Goal: Transaction & Acquisition: Register for event/course

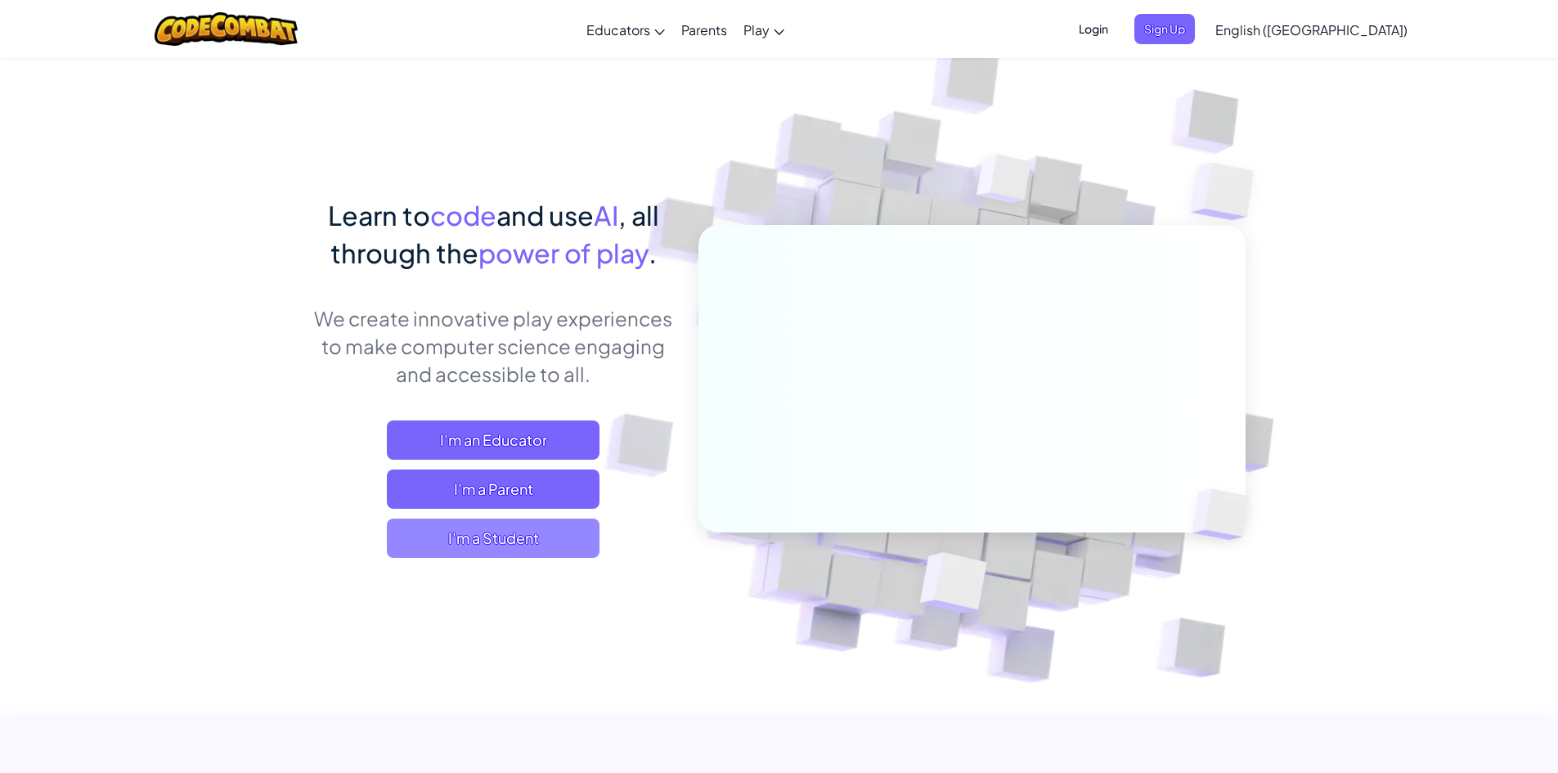
click at [414, 532] on span "I'm a Student" at bounding box center [493, 538] width 213 height 39
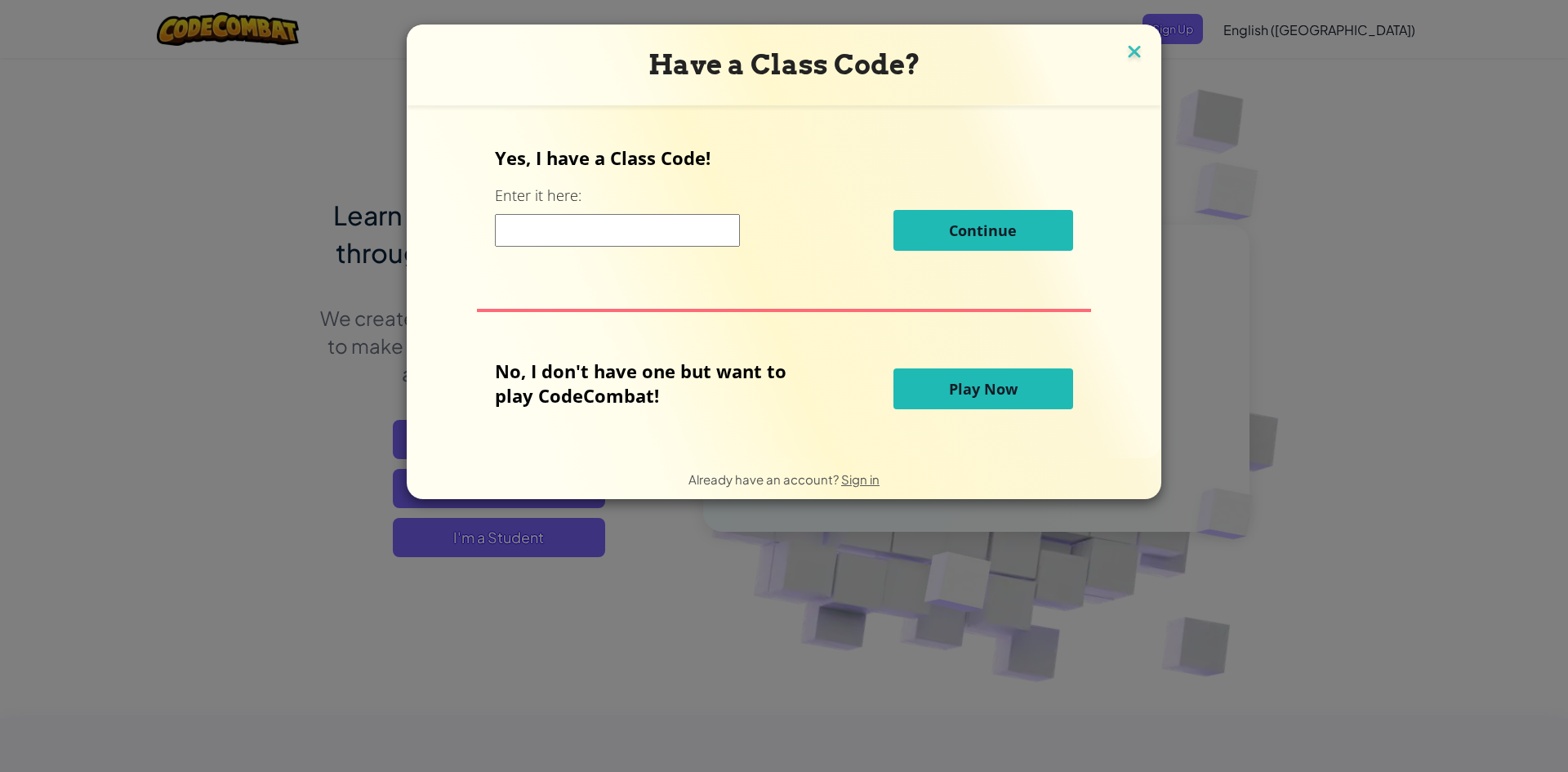
click at [1129, 52] on img at bounding box center [1134, 53] width 21 height 25
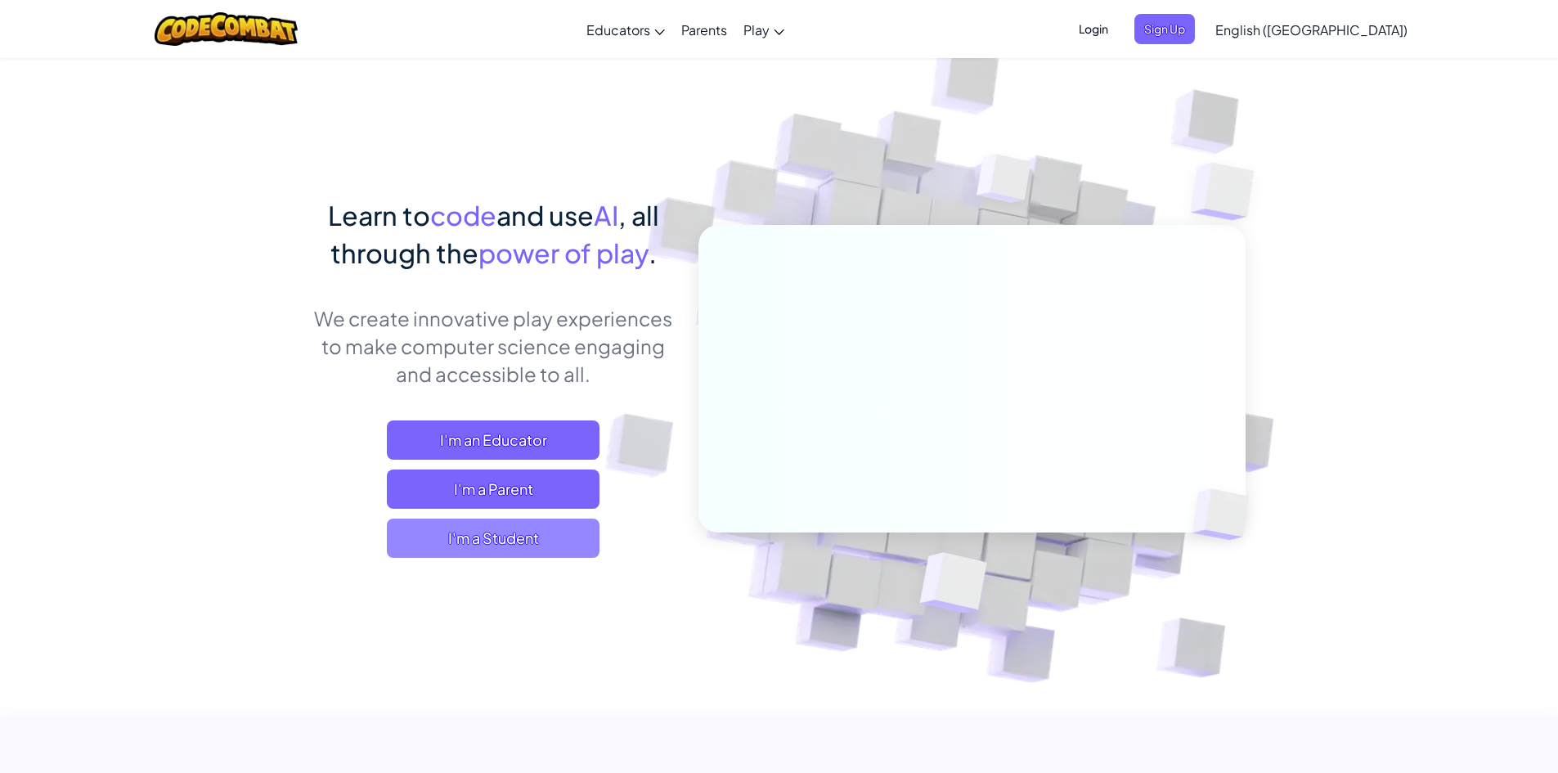
click at [515, 553] on span "I'm a Student" at bounding box center [493, 538] width 213 height 39
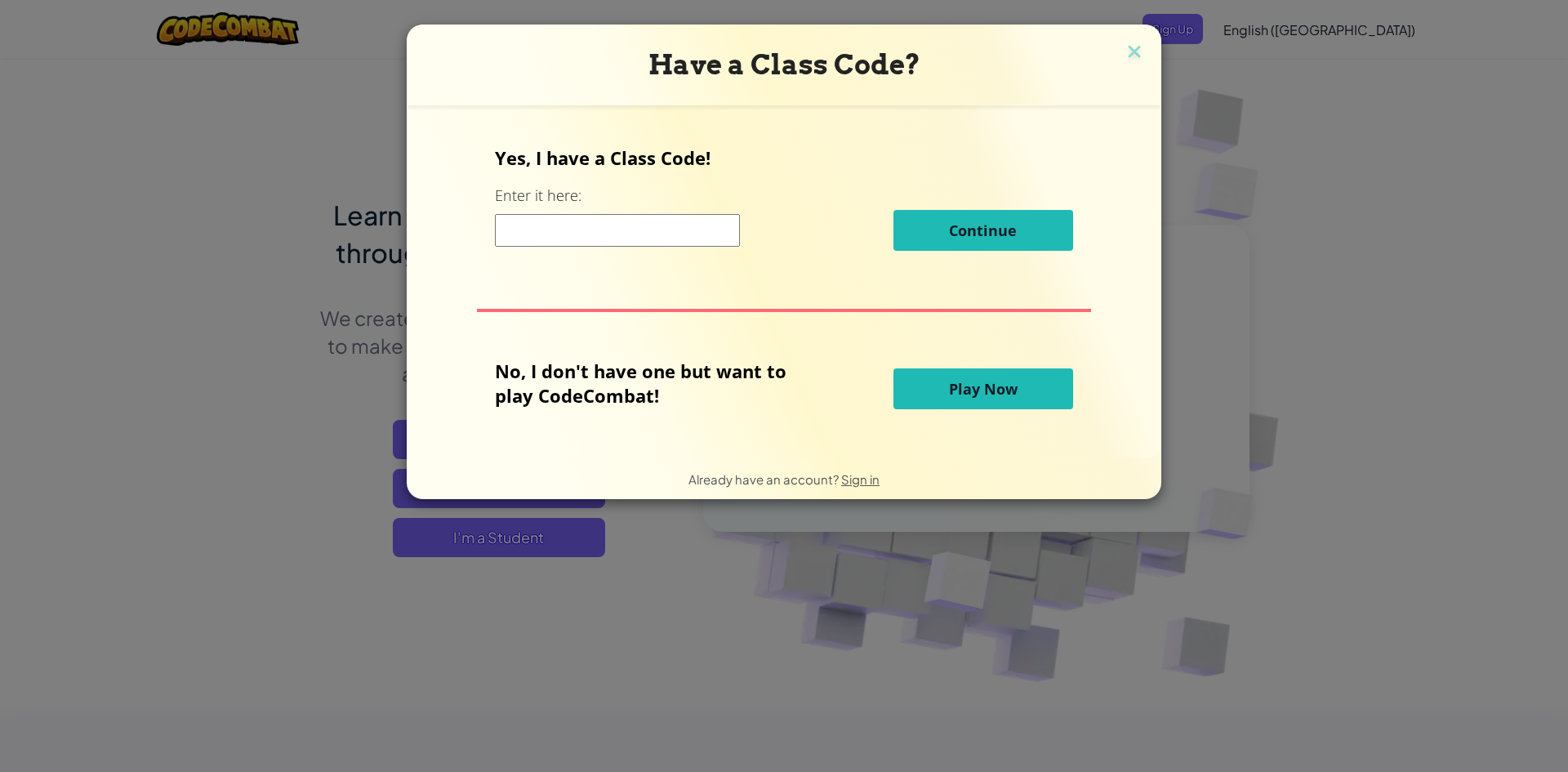
click at [532, 221] on input at bounding box center [617, 230] width 245 height 33
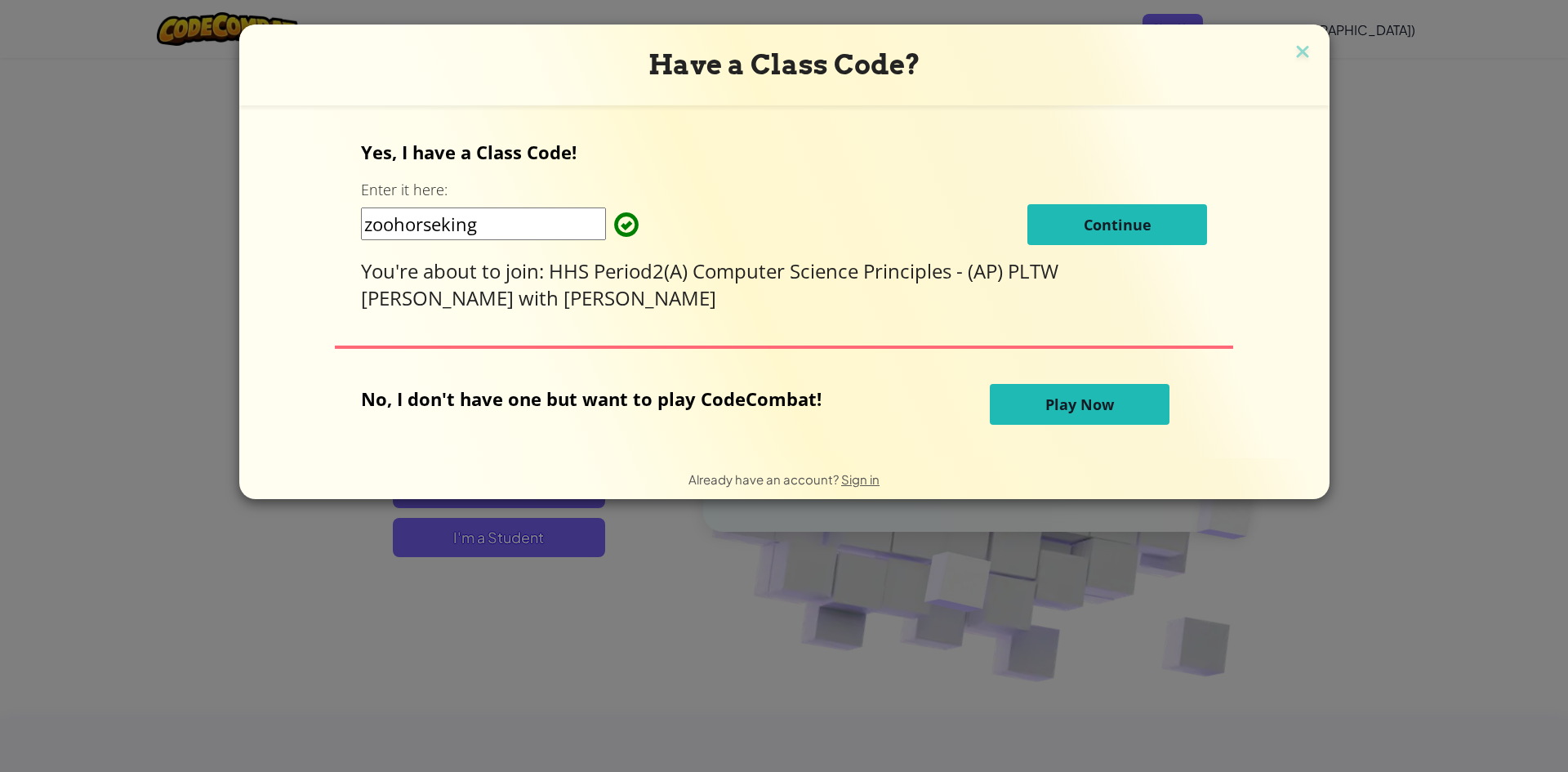
type input "zoohorseking"
click at [1086, 223] on span "Continue" at bounding box center [1118, 225] width 68 height 20
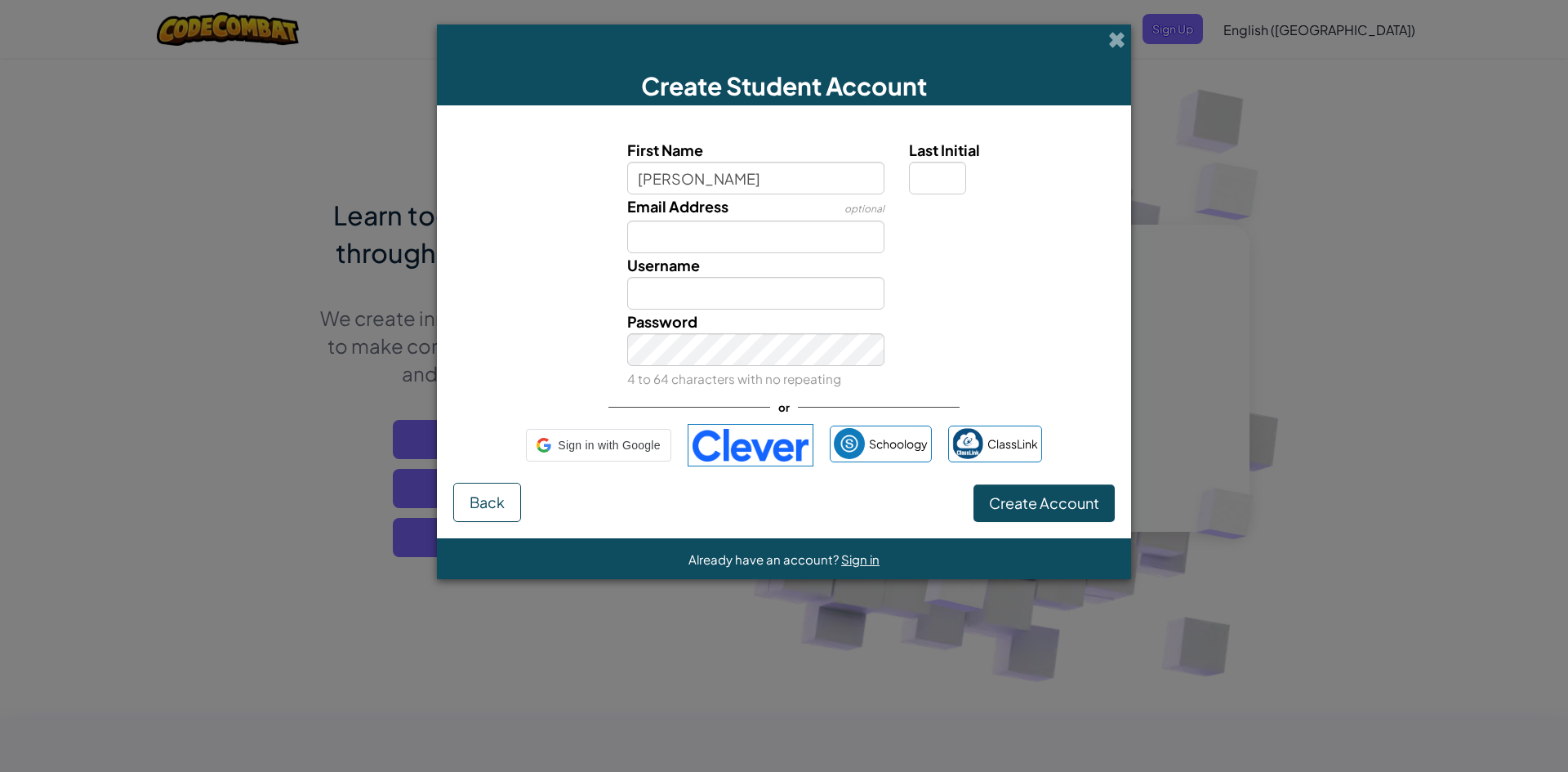
type input "[PERSON_NAME]"
click at [927, 181] on input "Last Initial" at bounding box center [937, 178] width 57 height 33
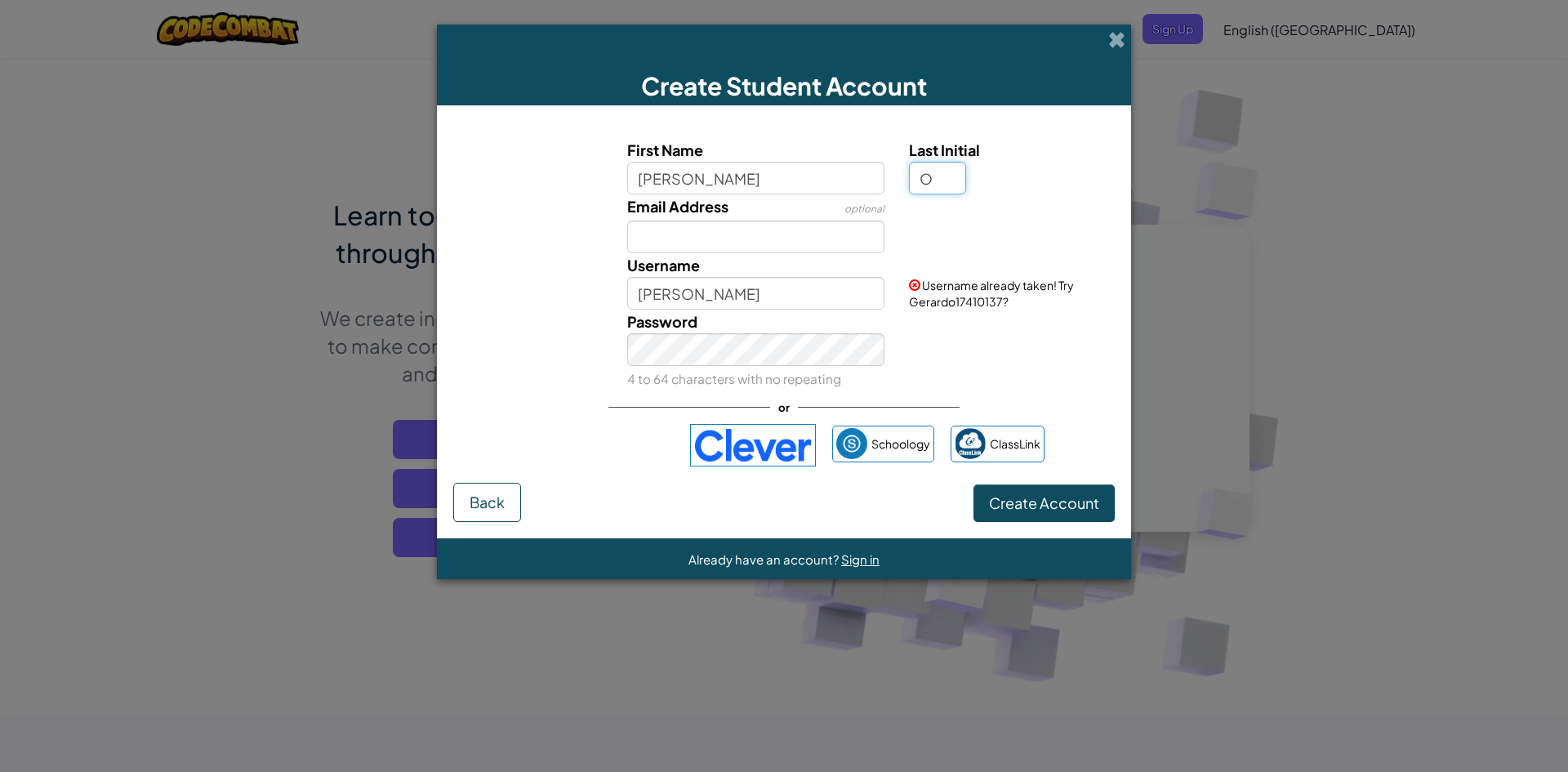
type input "O"
click at [755, 299] on input "GerardoO" at bounding box center [756, 293] width 259 height 33
type input "G"
click at [481, 492] on span "Back" at bounding box center [486, 501] width 35 height 19
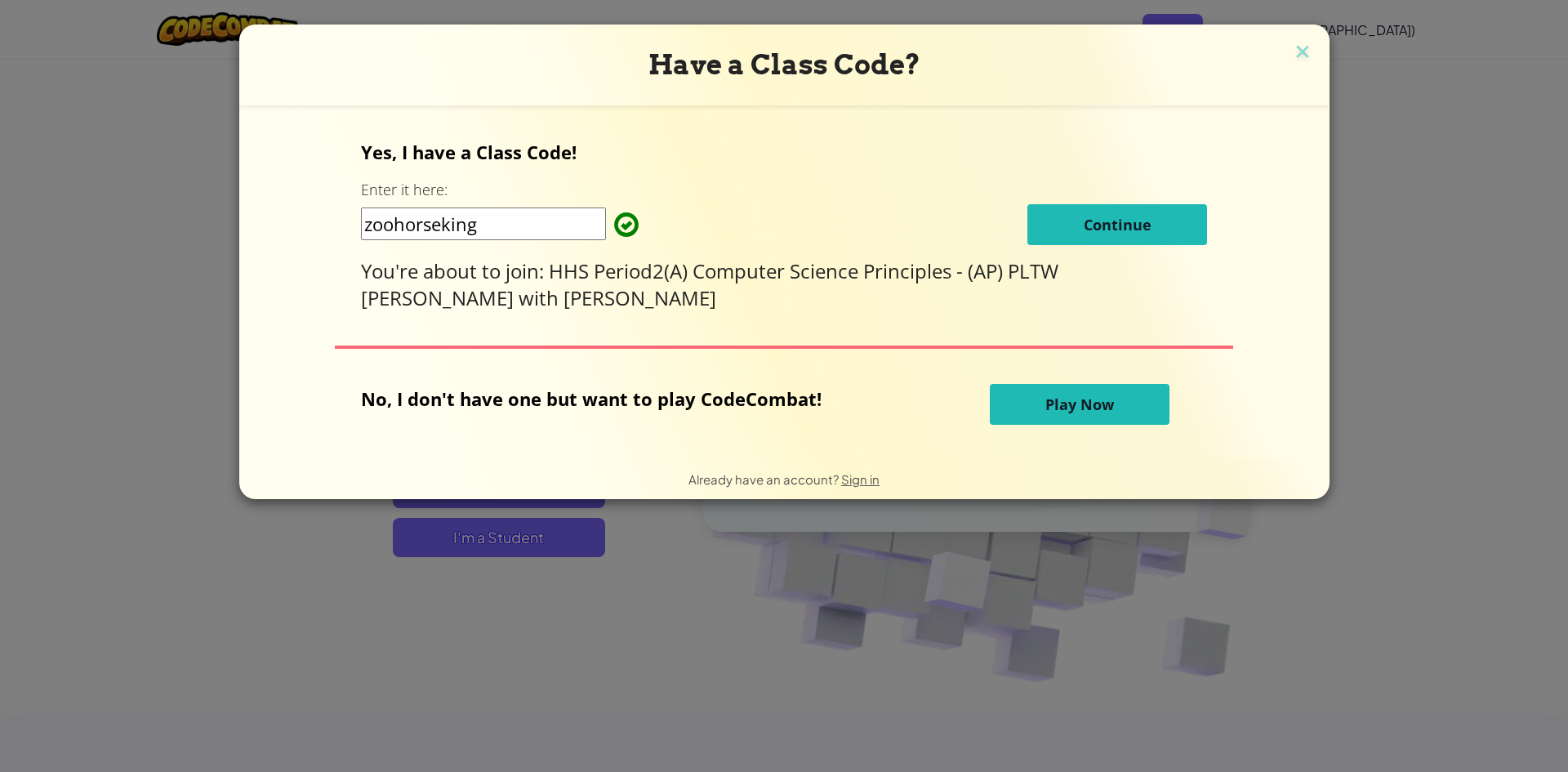
click at [559, 227] on input "zoohorseking" at bounding box center [483, 224] width 245 height 33
type input "z"
type input "GoodLuckCoin"
click at [840, 163] on div "Yes, I have a Class Code! Enter it here: GoodLuckCoin Continue You're about to …" at bounding box center [784, 226] width 846 height 172
click at [1062, 236] on button "Continue" at bounding box center [1117, 225] width 180 height 41
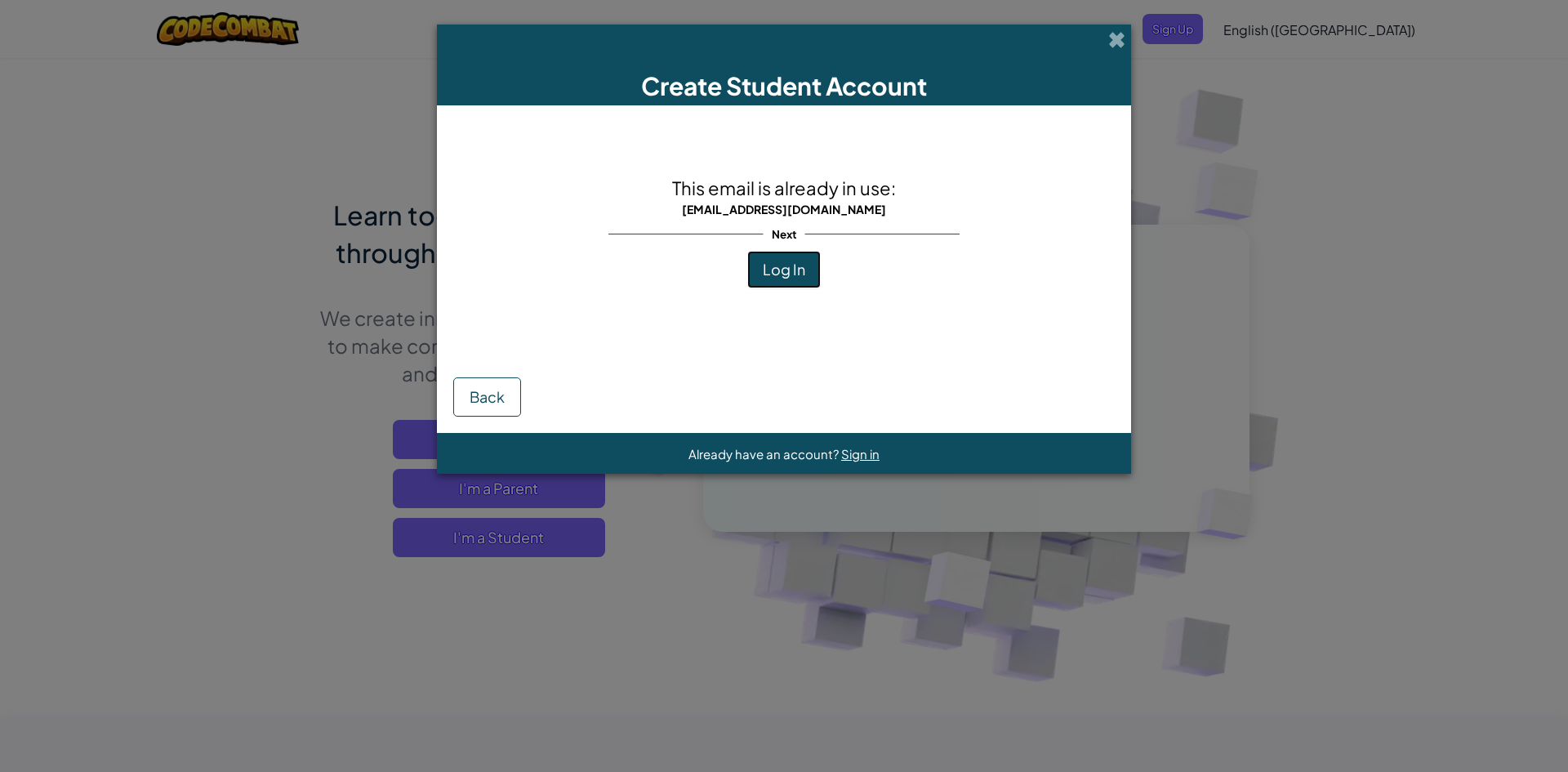
click at [787, 283] on button "Log In" at bounding box center [784, 270] width 74 height 38
